Goal: Task Accomplishment & Management: Complete application form

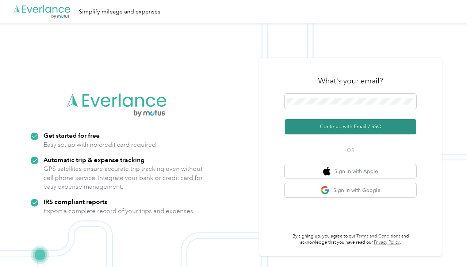
click at [342, 129] on button "Continue with Email / SSO" at bounding box center [350, 126] width 131 height 15
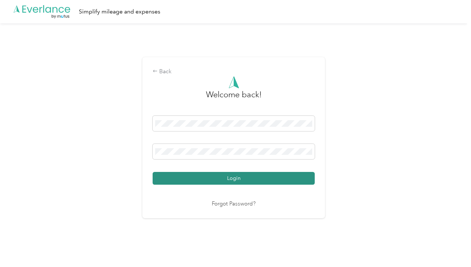
click at [238, 181] on button "Login" at bounding box center [234, 178] width 162 height 13
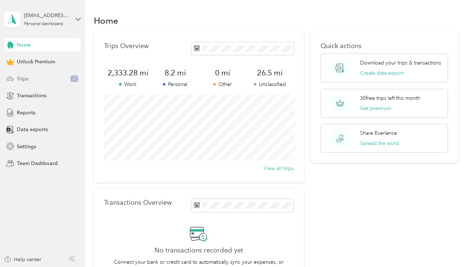
click at [33, 77] on div "Trips 2" at bounding box center [42, 78] width 77 height 13
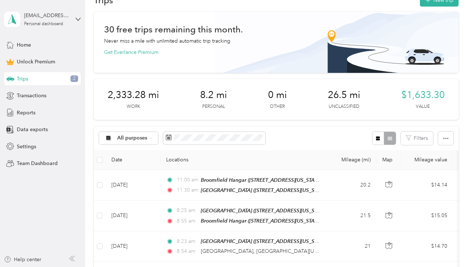
scroll to position [12, 0]
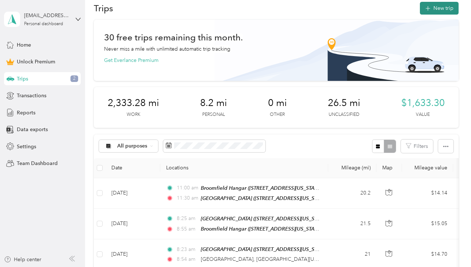
click at [448, 9] on button "New trip" at bounding box center [439, 8] width 39 height 13
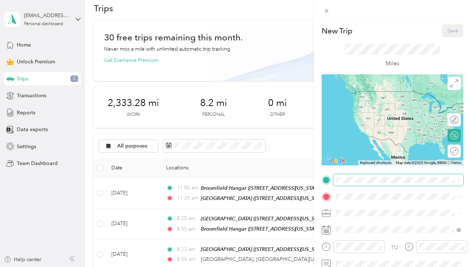
click at [354, 184] on span at bounding box center [398, 180] width 130 height 12
click at [365, 100] on span "[STREET_ADDRESS][PERSON_NAME][US_STATE]" at bounding box center [393, 106] width 87 height 14
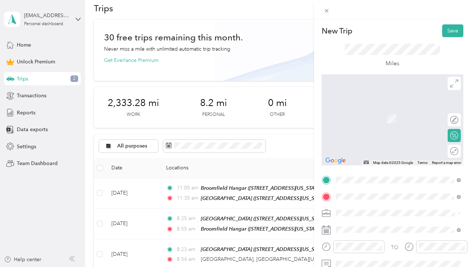
click at [389, 111] on strong "Denver Academy of Ballet" at bounding box center [381, 110] width 63 height 7
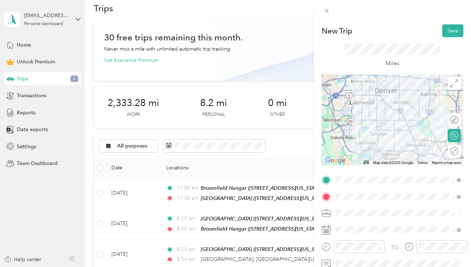
click at [348, 111] on div "Work" at bounding box center [398, 111] width 120 height 8
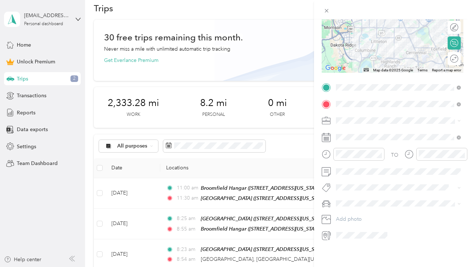
scroll to position [93, 0]
click at [328, 155] on div at bounding box center [352, 153] width 63 height 13
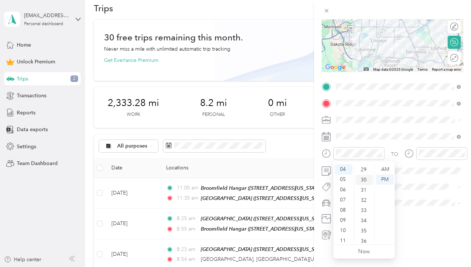
click at [363, 178] on div "30" at bounding box center [364, 180] width 18 height 10
click at [344, 191] on div "03" at bounding box center [344, 191] width 18 height 10
click at [384, 178] on div "PM" at bounding box center [385, 180] width 18 height 10
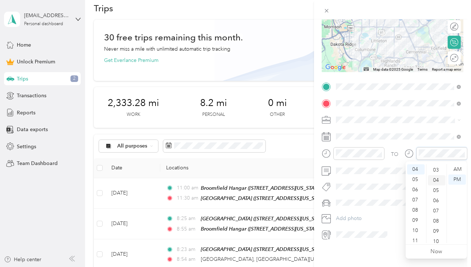
scroll to position [0, 0]
click at [436, 171] on div "00" at bounding box center [437, 170] width 18 height 10
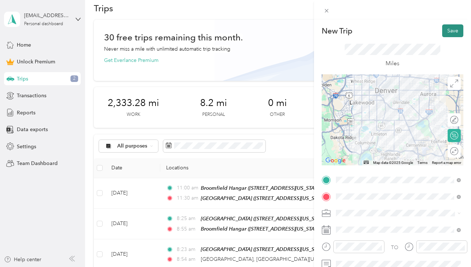
click at [455, 31] on button "Save" at bounding box center [452, 30] width 21 height 13
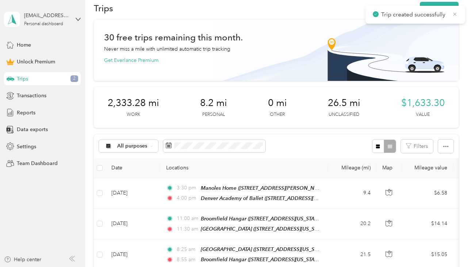
click at [456, 15] on icon at bounding box center [454, 13] width 3 height 3
click at [447, 11] on button "New trip" at bounding box center [439, 8] width 39 height 13
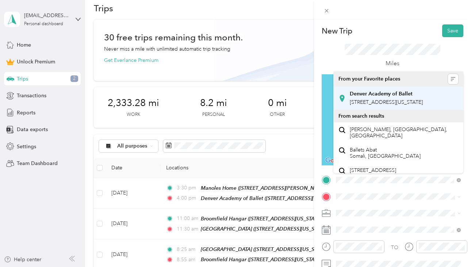
click at [379, 98] on div "Denver Academy of Ballet [STREET_ADDRESS][US_STATE]" at bounding box center [386, 98] width 73 height 15
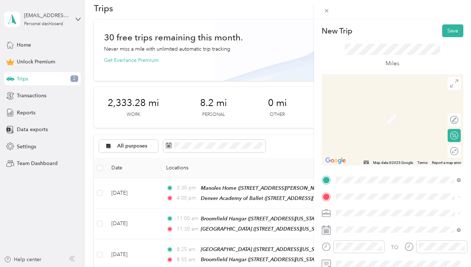
click at [367, 113] on div "Manoles Home [STREET_ADDRESS][PERSON_NAME][US_STATE]" at bounding box center [404, 118] width 109 height 23
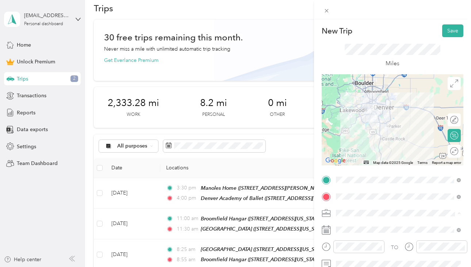
click at [348, 107] on li "Work" at bounding box center [398, 111] width 130 height 13
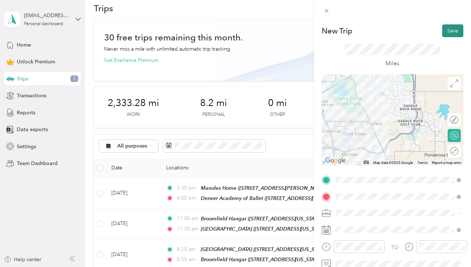
click at [457, 26] on button "Save" at bounding box center [452, 30] width 21 height 13
